Goal: Obtain resource: Obtain resource

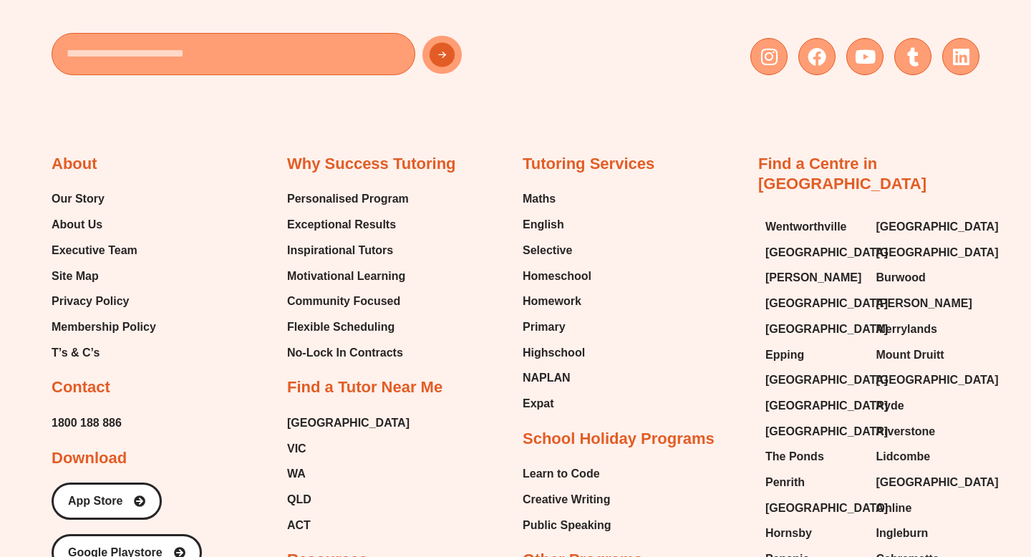
scroll to position [5937, 0]
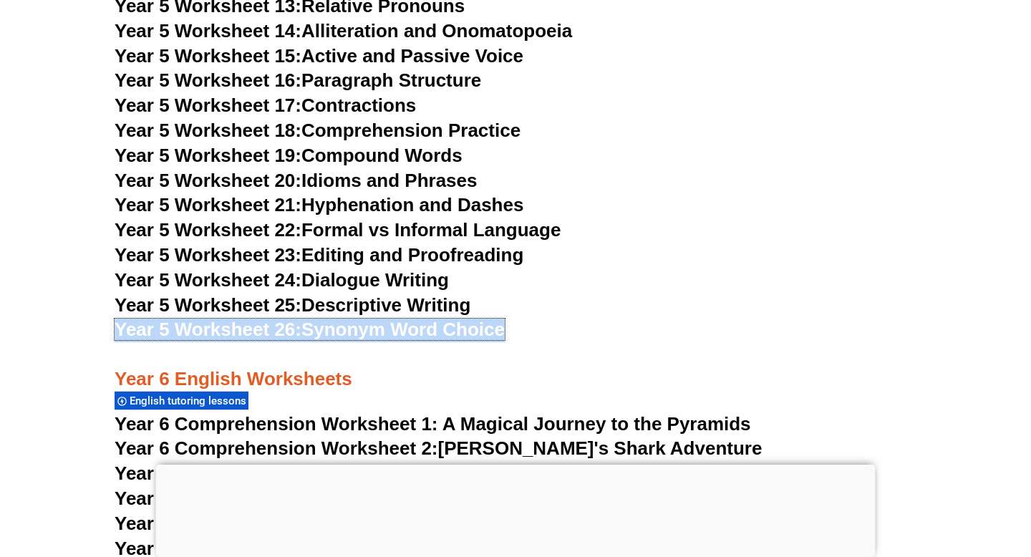
scroll to position [7442, 0]
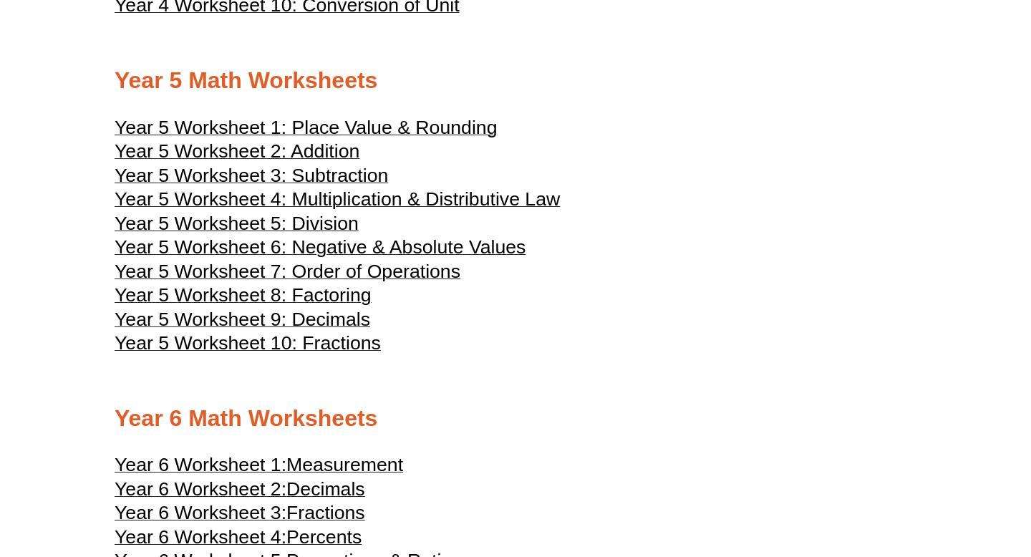
scroll to position [2147, 0]
